Goal: Information Seeking & Learning: Learn about a topic

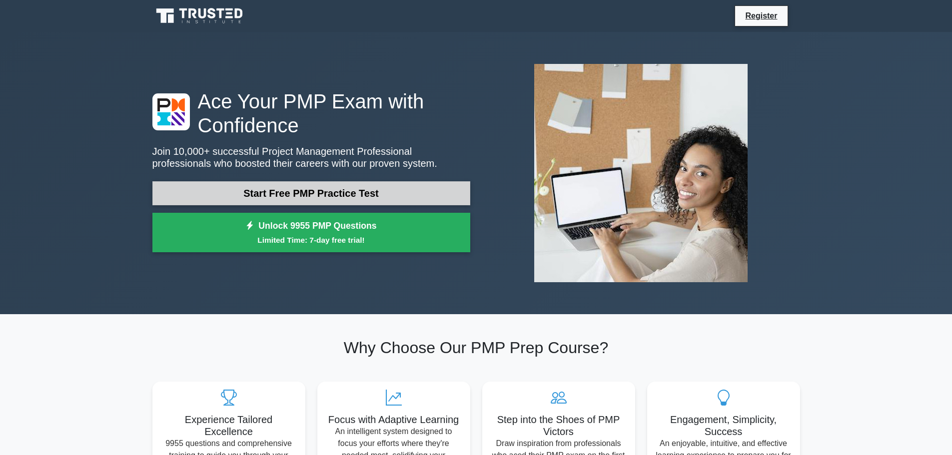
click at [335, 189] on link "Start Free PMP Practice Test" at bounding box center [311, 193] width 318 height 24
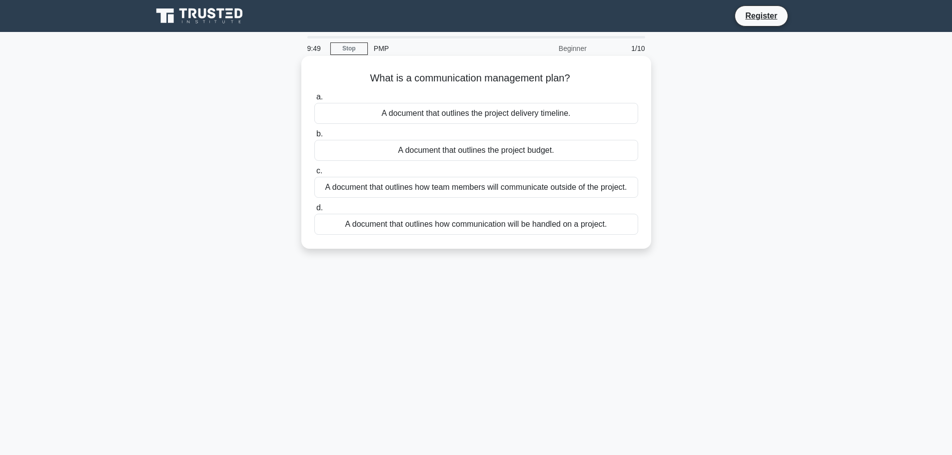
click at [535, 224] on div "A document that outlines how communication will be handled on a project." at bounding box center [476, 224] width 324 height 21
click at [314, 211] on input "d. A document that outlines how communication will be handled on a project." at bounding box center [314, 208] width 0 height 6
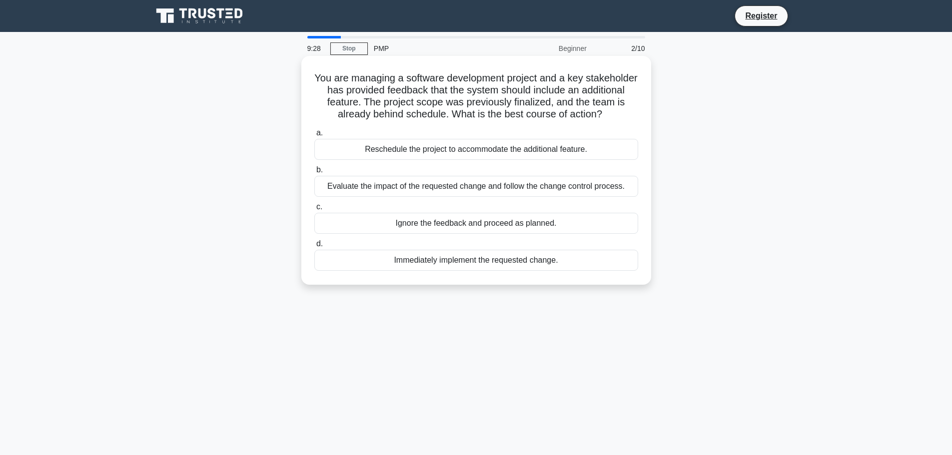
click at [488, 189] on div "Evaluate the impact of the requested change and follow the change control proce…" at bounding box center [476, 186] width 324 height 21
click at [314, 173] on input "b. Evaluate the impact of the requested change and follow the change control pr…" at bounding box center [314, 170] width 0 height 6
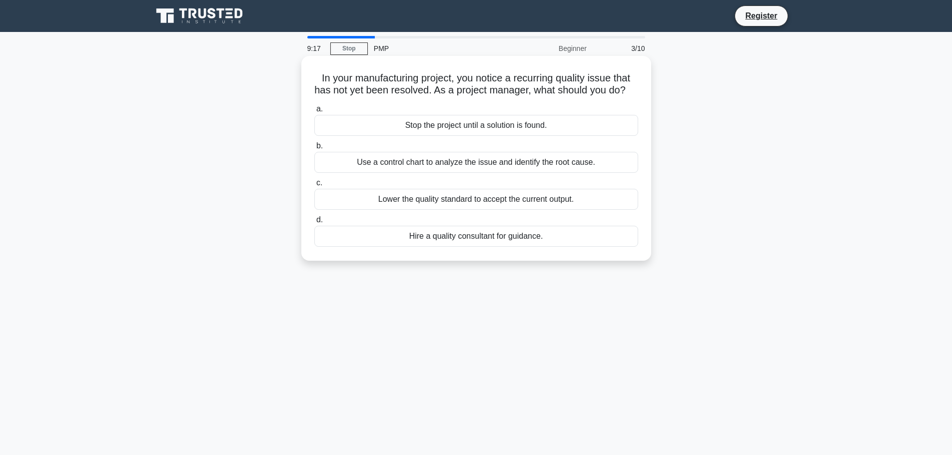
click at [477, 173] on div "Use a control chart to analyze the issue and identify the root cause." at bounding box center [476, 162] width 324 height 21
click at [314, 149] on input "b. Use a control chart to analyze the issue and identify the root cause." at bounding box center [314, 146] width 0 height 6
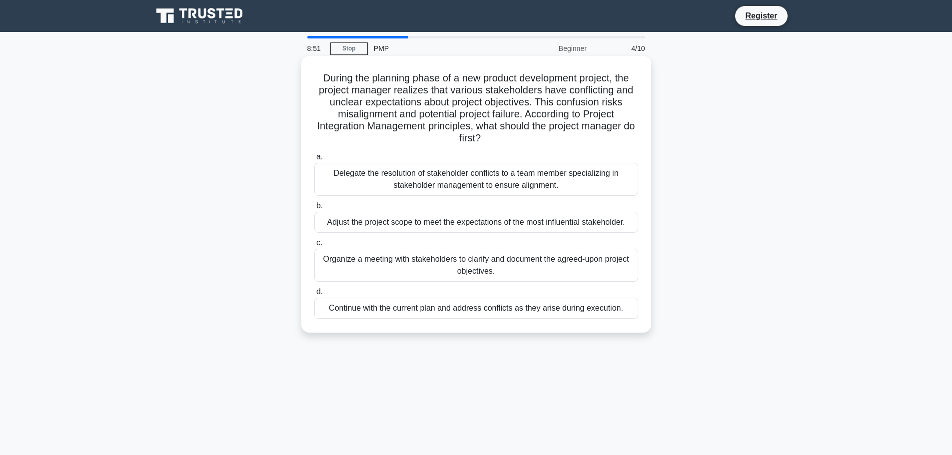
click at [496, 259] on div "Organize a meeting with stakeholders to clarify and document the agreed-upon pr…" at bounding box center [476, 265] width 324 height 33
click at [314, 246] on input "c. Organize a meeting with stakeholders to clarify and document the agreed-upon…" at bounding box center [314, 243] width 0 height 6
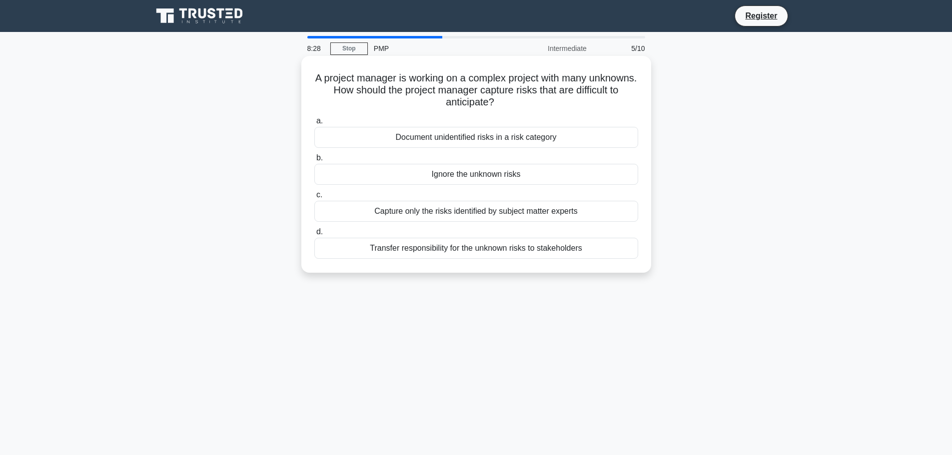
click at [459, 135] on div "Document unidentified risks in a risk category" at bounding box center [476, 137] width 324 height 21
click at [314, 124] on input "a. Document unidentified risks in a risk category" at bounding box center [314, 121] width 0 height 6
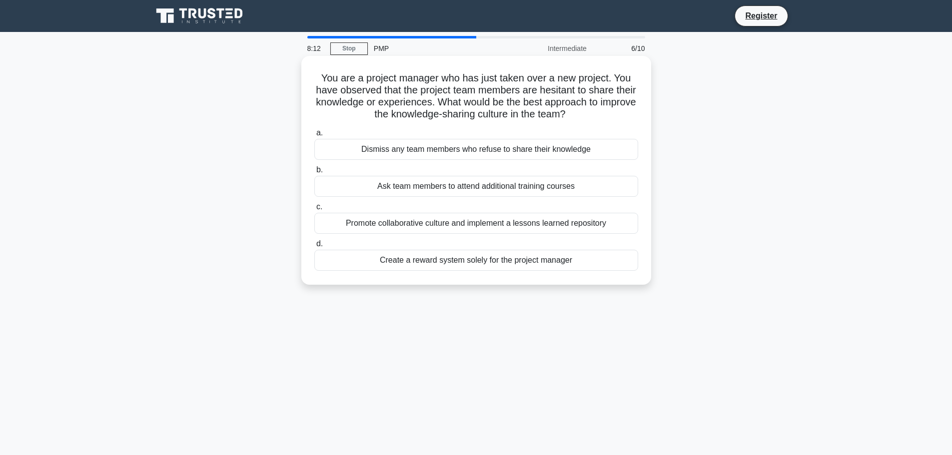
click at [487, 224] on div "Promote collaborative culture and implement a lessons learned repository" at bounding box center [476, 223] width 324 height 21
click at [314, 210] on input "c. Promote collaborative culture and implement a lessons learned repository" at bounding box center [314, 207] width 0 height 6
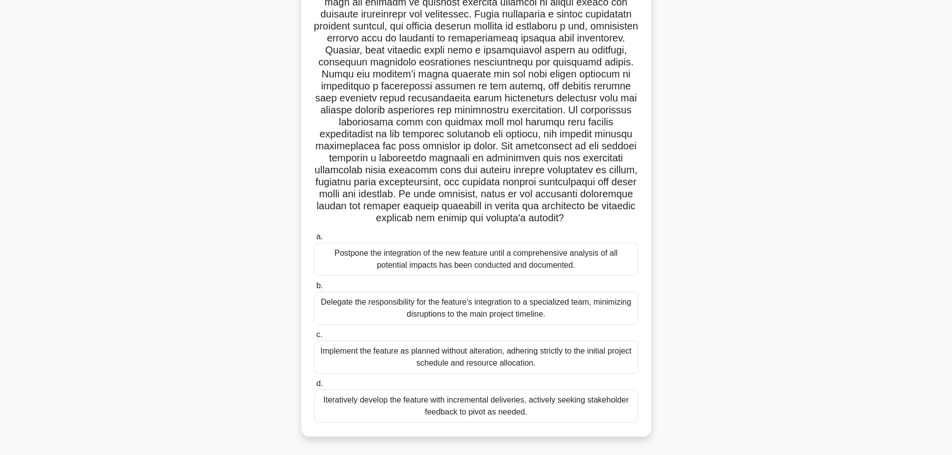
scroll to position [100, 0]
click at [500, 261] on div "Postpone the integration of the new feature until a comprehensive analysis of a…" at bounding box center [476, 259] width 324 height 33
click at [314, 240] on input "a. Postpone the integration of the new feature until a comprehensive analysis o…" at bounding box center [314, 237] width 0 height 6
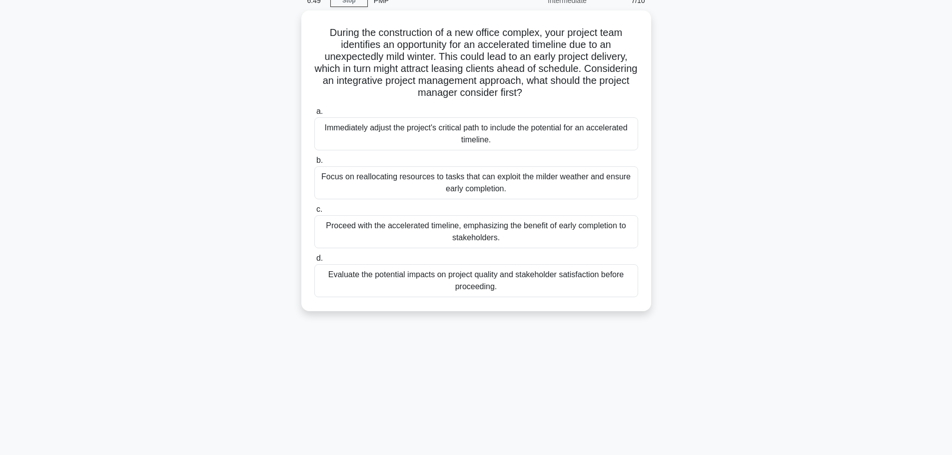
scroll to position [0, 0]
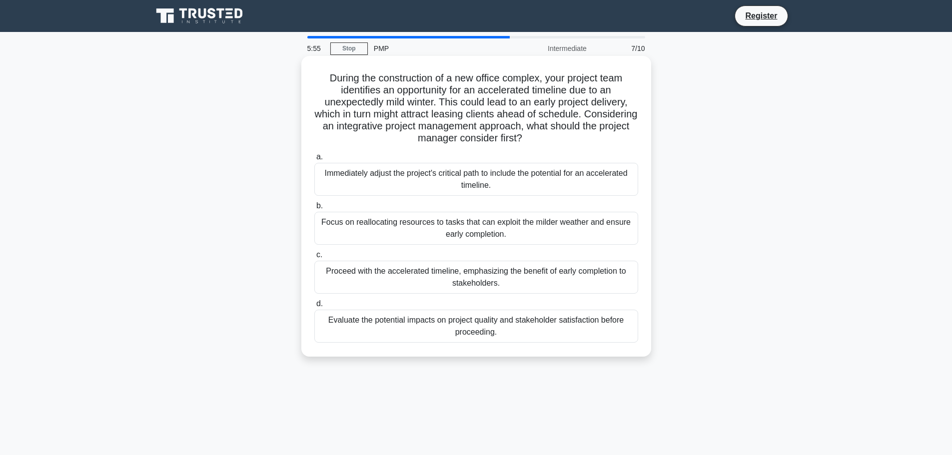
click at [485, 230] on div "Focus on reallocating resources to tasks that can exploit the milder weather an…" at bounding box center [476, 228] width 324 height 33
click at [314, 209] on input "b. Focus on reallocating resources to tasks that can exploit the milder weather…" at bounding box center [314, 206] width 0 height 6
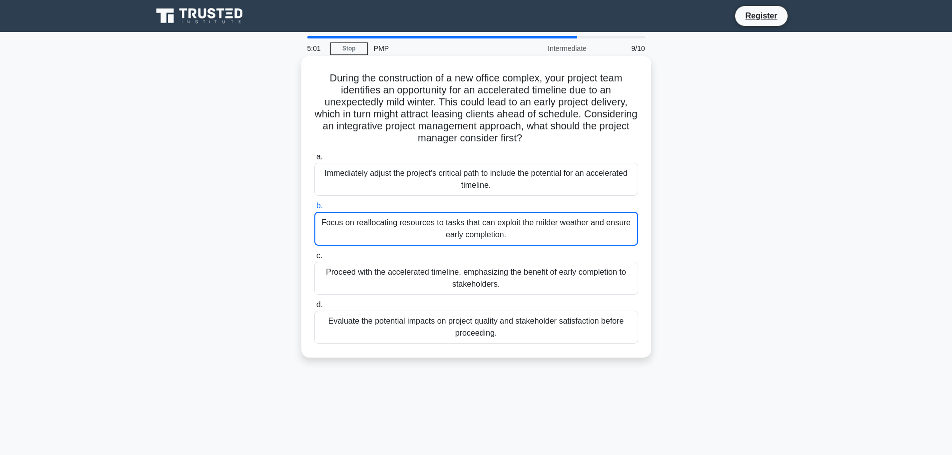
click at [496, 235] on div "Focus on reallocating resources to tasks that can exploit the milder weather an…" at bounding box center [476, 229] width 324 height 34
click at [314, 209] on input "b. Focus on reallocating resources to tasks that can exploit the milder weather…" at bounding box center [314, 206] width 0 height 6
click at [478, 111] on h5 "During the construction of a new office complex, your project team identifies a…" at bounding box center [476, 108] width 326 height 73
click at [478, 172] on div "Immediately adjust the project's critical path to include the potential for an …" at bounding box center [476, 179] width 324 height 33
click at [314, 160] on input "a. Immediately adjust the project's critical path to include the potential for …" at bounding box center [314, 157] width 0 height 6
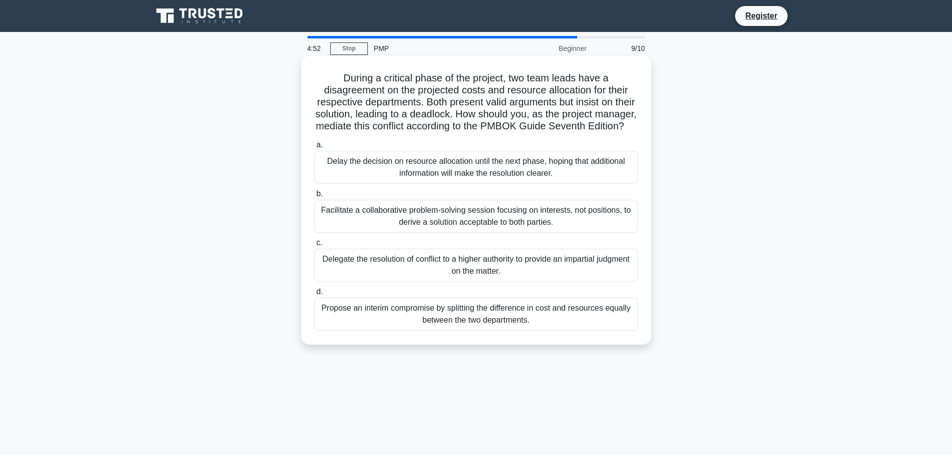
click at [474, 229] on div "Facilitate a collaborative problem-solving session focusing on interests, not p…" at bounding box center [476, 216] width 324 height 33
click at [314, 197] on input "b. Facilitate a collaborative problem-solving session focusing on interests, no…" at bounding box center [314, 194] width 0 height 6
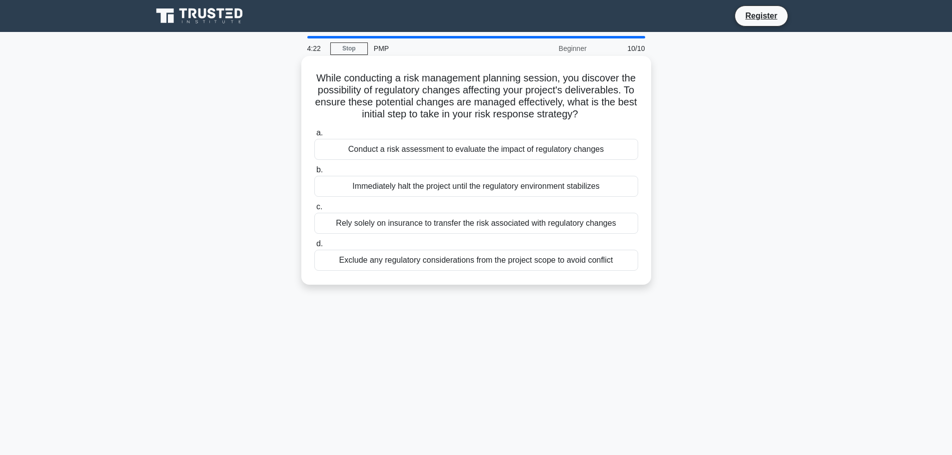
click at [529, 158] on div "Conduct a risk assessment to evaluate the impact of regulatory changes" at bounding box center [476, 149] width 324 height 21
click at [314, 136] on input "a. Conduct a risk assessment to evaluate the impact of regulatory changes" at bounding box center [314, 133] width 0 height 6
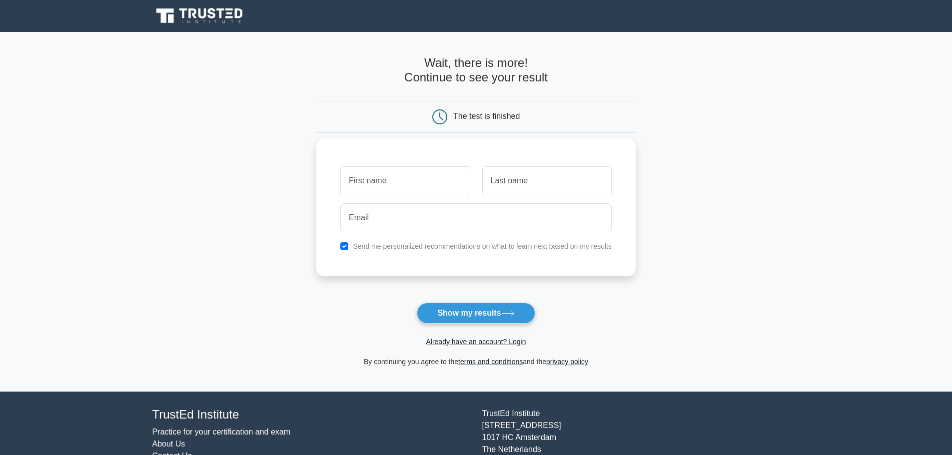
click at [401, 182] on input "text" at bounding box center [404, 180] width 129 height 29
type input "Paul"
click at [534, 188] on input "text" at bounding box center [546, 180] width 129 height 29
type input "Olaru"
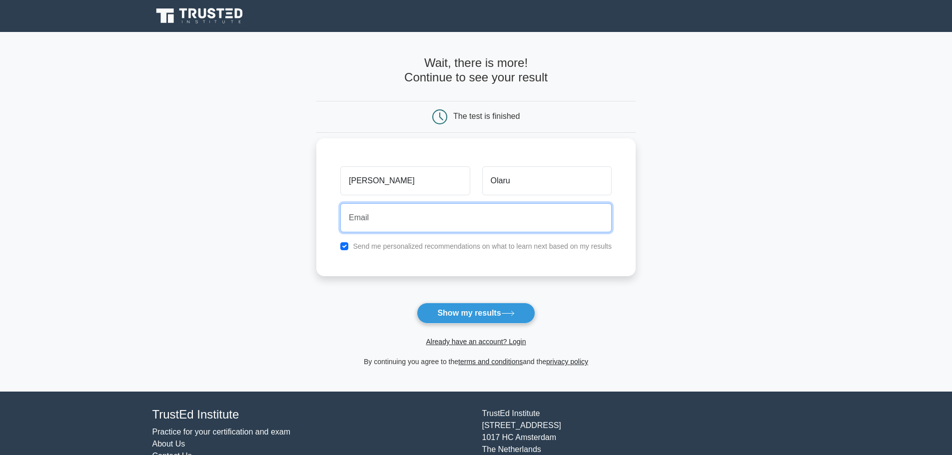
click at [420, 223] on input "email" at bounding box center [475, 217] width 271 height 29
type input "paul.olaru@tcmb4.com"
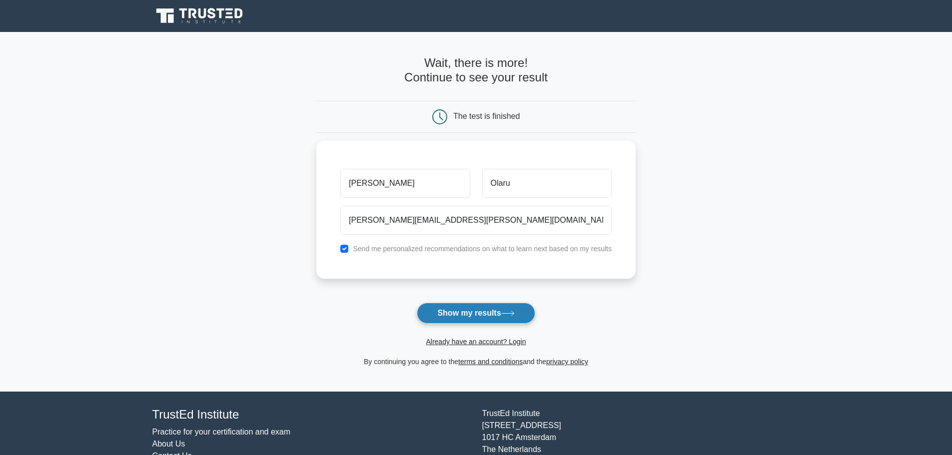
click at [479, 314] on button "Show my results" at bounding box center [476, 313] width 118 height 21
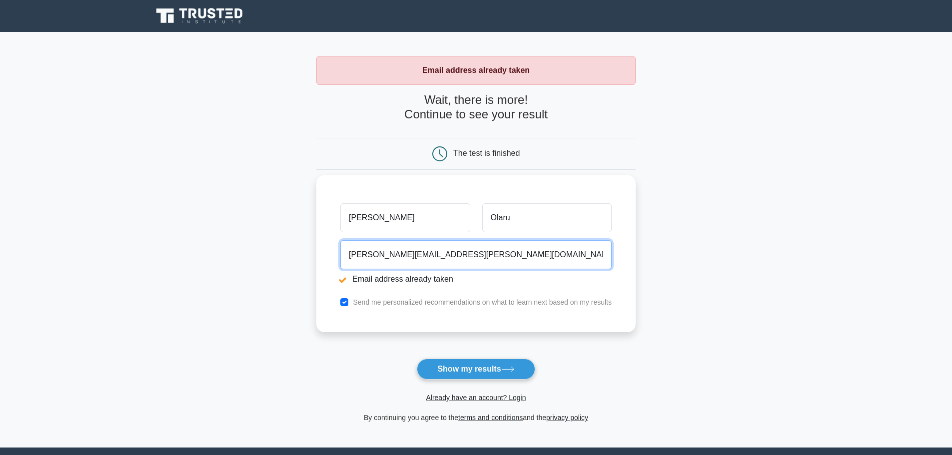
click at [449, 255] on input "paul.olaru@tcmb4.com" at bounding box center [475, 254] width 271 height 29
drag, startPoint x: 469, startPoint y: 256, endPoint x: 342, endPoint y: 255, distance: 127.5
click at [342, 255] on input "paul.olaru@tcmb4.com" at bounding box center [475, 254] width 271 height 29
click at [469, 252] on input "email" at bounding box center [475, 254] width 271 height 29
type input "paul_saipem@hotmail.com"
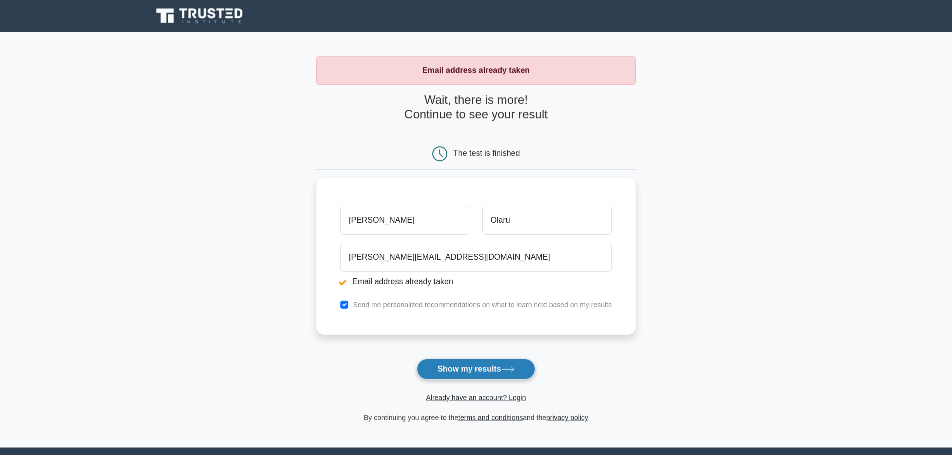
click at [492, 366] on button "Show my results" at bounding box center [476, 369] width 118 height 21
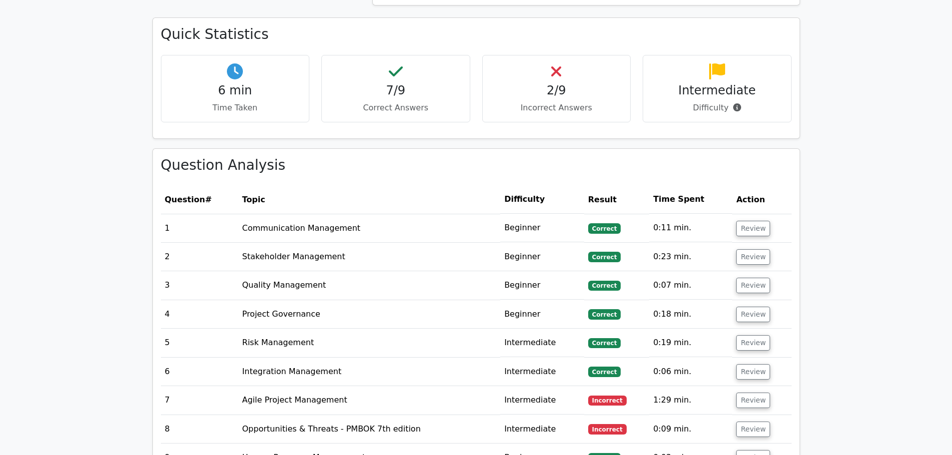
scroll to position [750, 0]
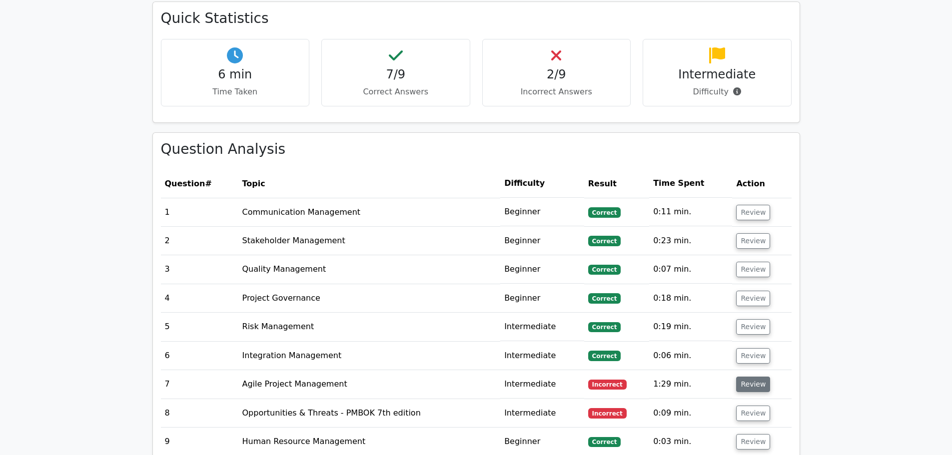
click at [743, 377] on button "Review" at bounding box center [753, 384] width 34 height 15
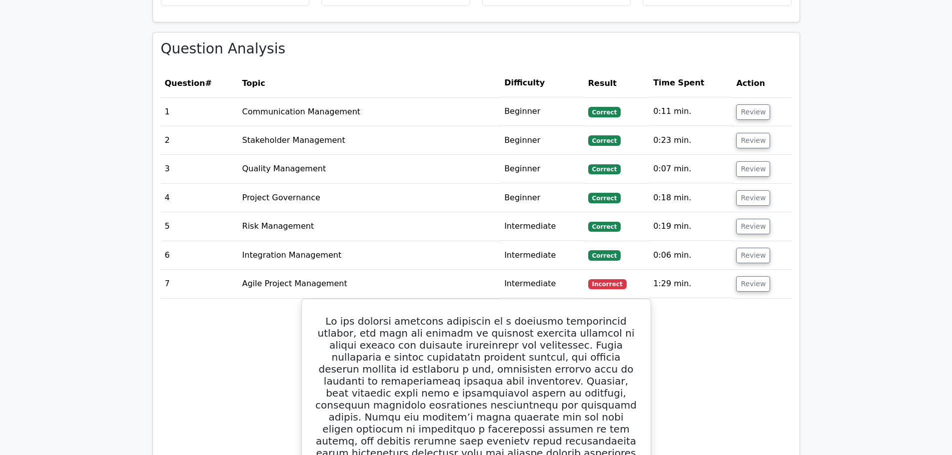
scroll to position [850, 0]
click at [747, 277] on button "Review" at bounding box center [753, 284] width 34 height 15
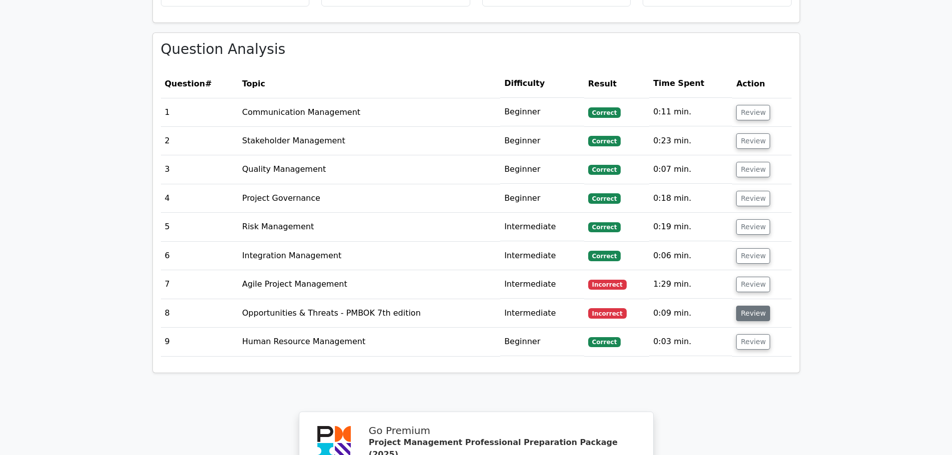
click at [743, 306] on button "Review" at bounding box center [753, 313] width 34 height 15
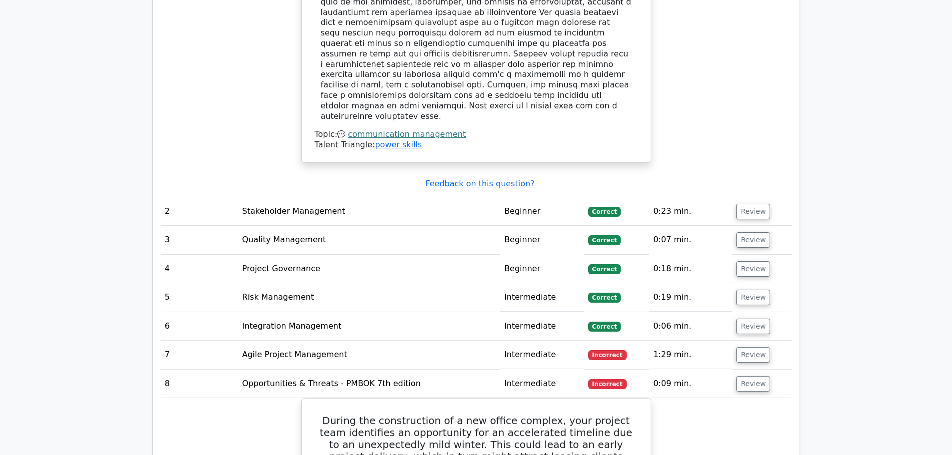
scroll to position [1215, 0]
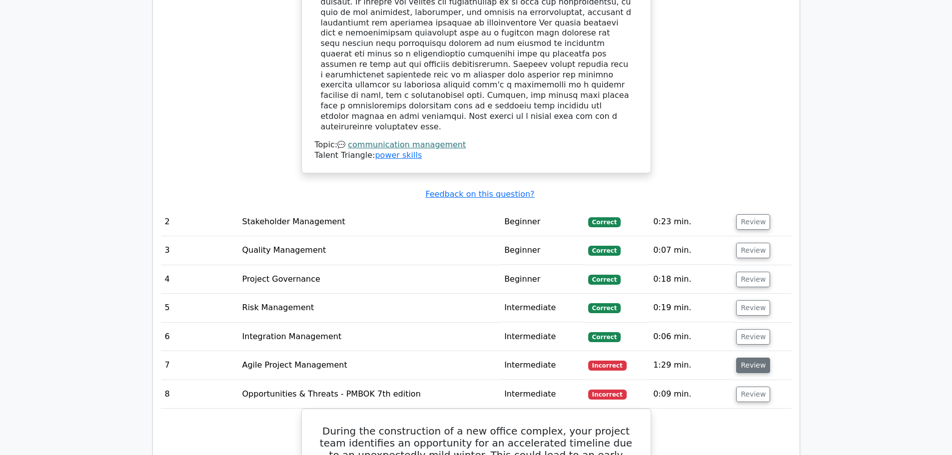
click at [748, 358] on button "Review" at bounding box center [753, 365] width 34 height 15
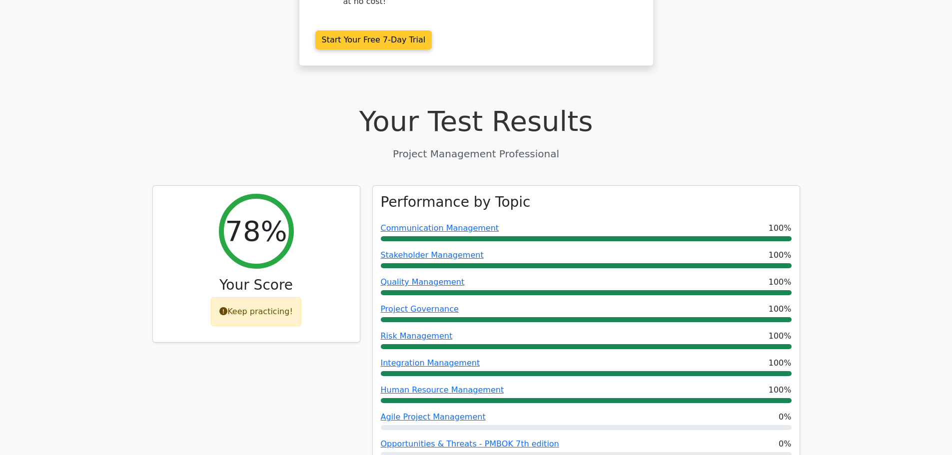
scroll to position [0, 0]
